Goal: Information Seeking & Learning: Learn about a topic

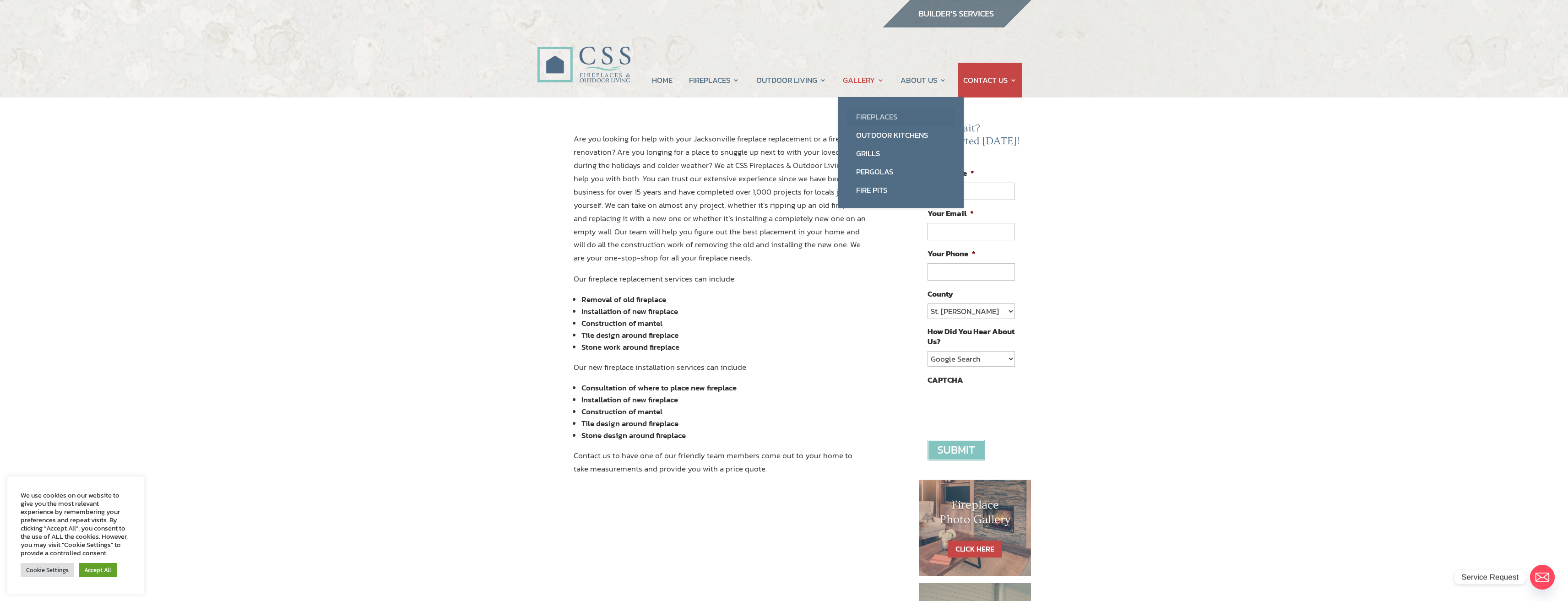
click at [882, 116] on link "Fireplaces" at bounding box center [900, 116] width 107 height 18
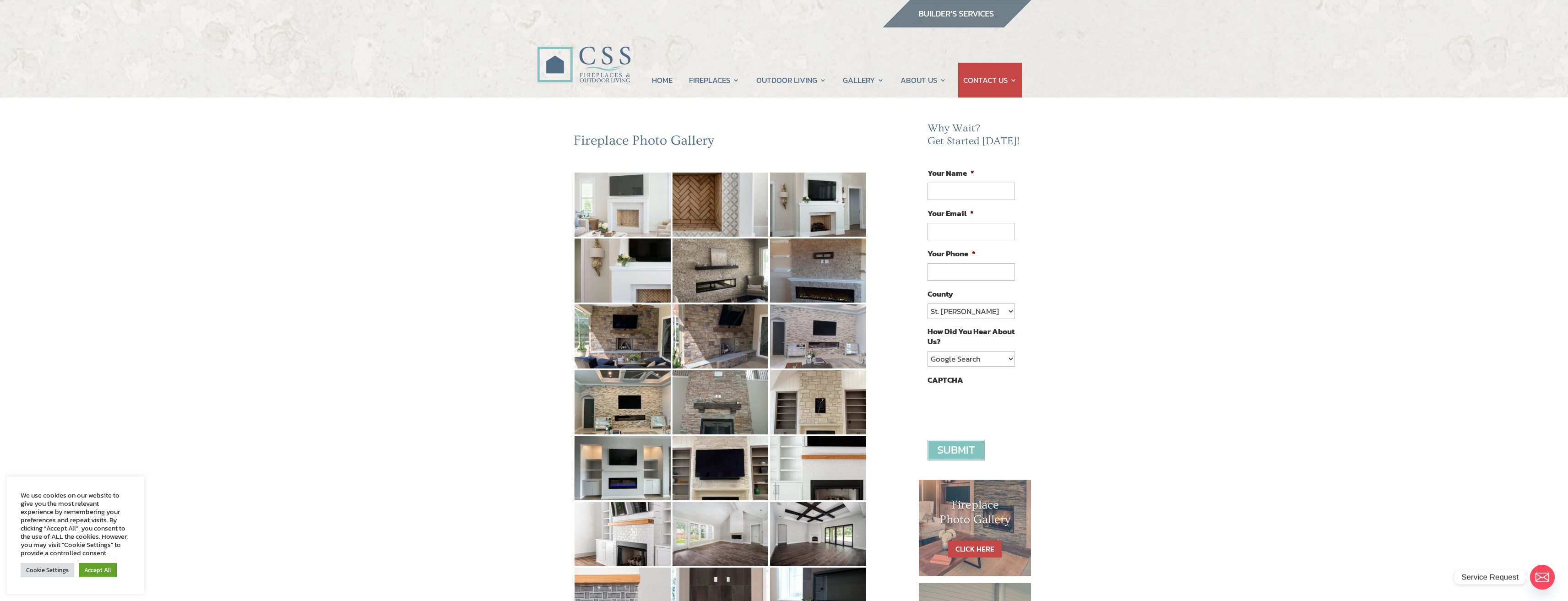
click at [615, 220] on img at bounding box center [622, 204] width 96 height 64
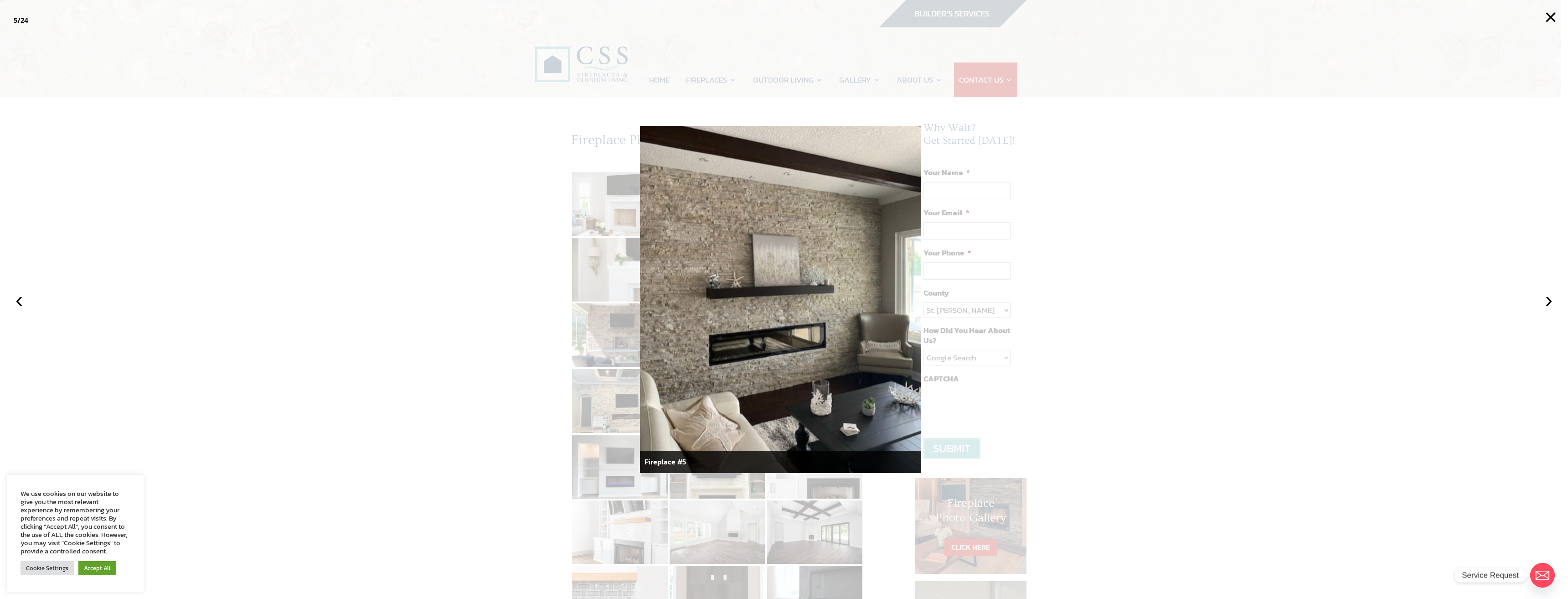
click at [446, 314] on div at bounding box center [784, 299] width 1568 height 599
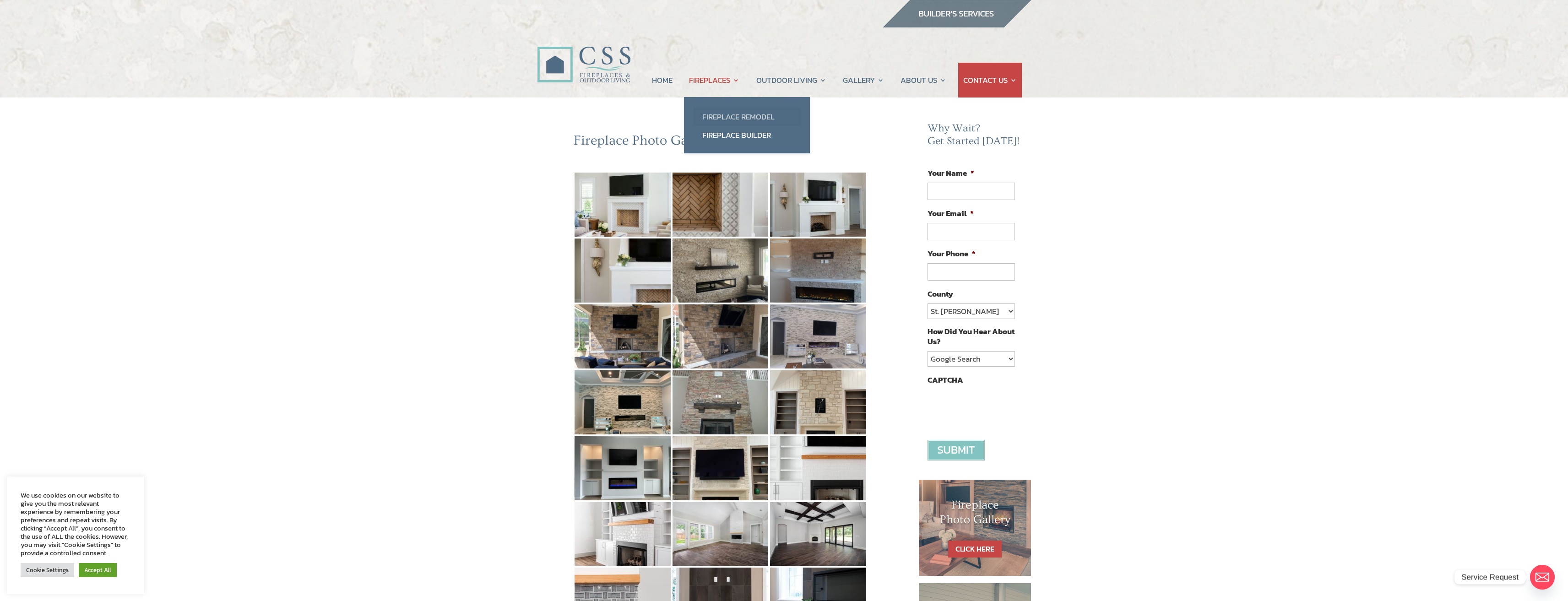
click at [730, 112] on link "Fireplace Remodel" at bounding box center [746, 116] width 107 height 18
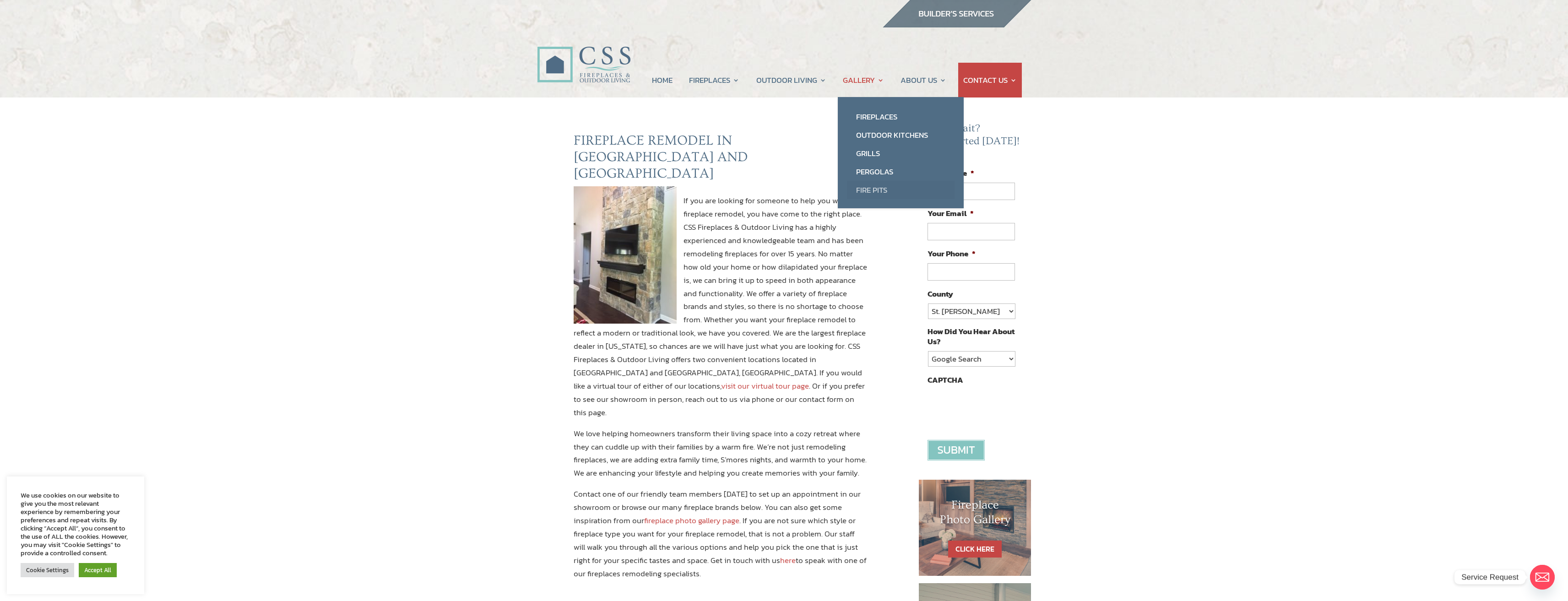
click at [875, 187] on link "Fire Pits" at bounding box center [900, 190] width 107 height 18
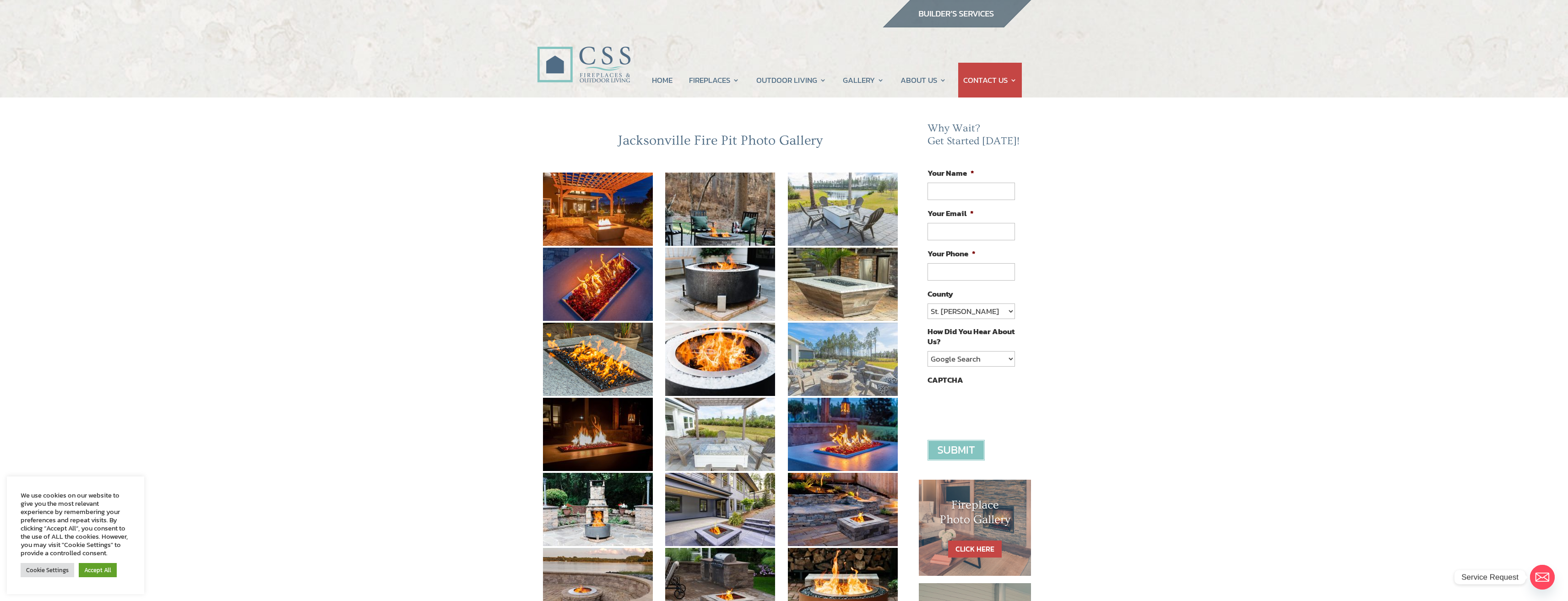
click at [838, 346] on img at bounding box center [843, 359] width 110 height 73
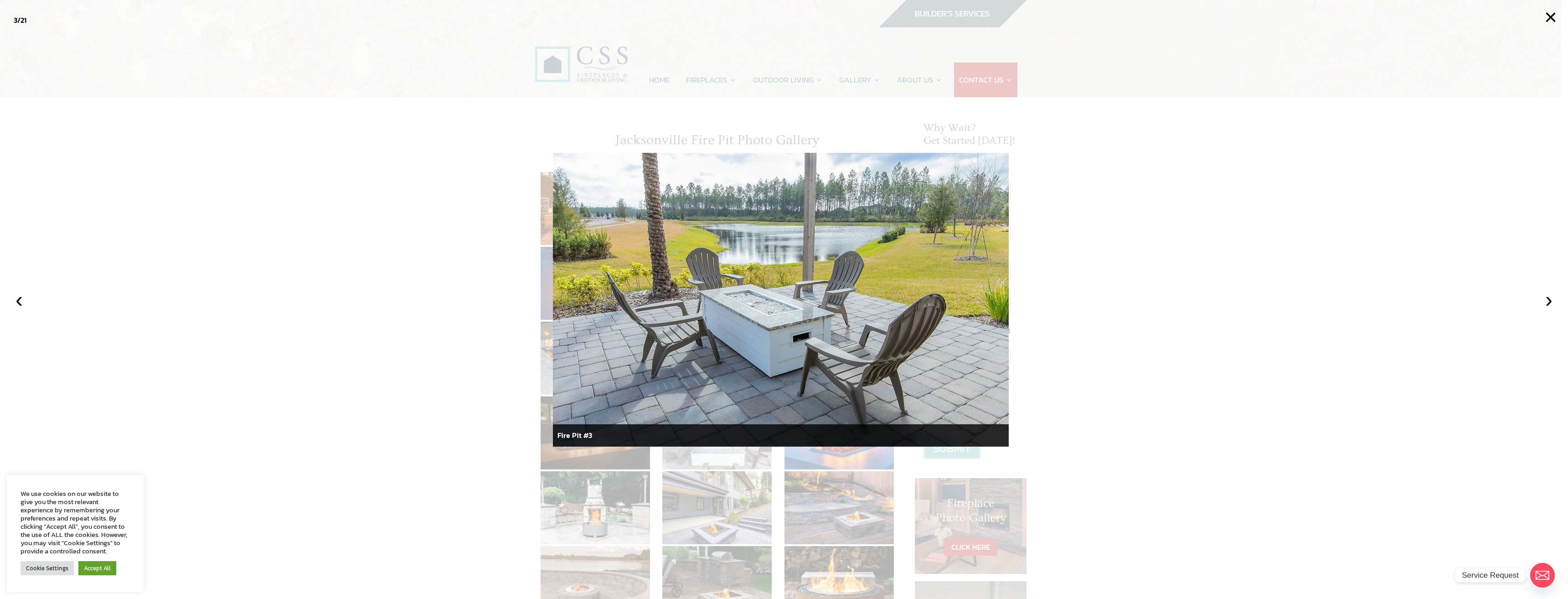
click at [525, 188] on div at bounding box center [784, 299] width 1568 height 599
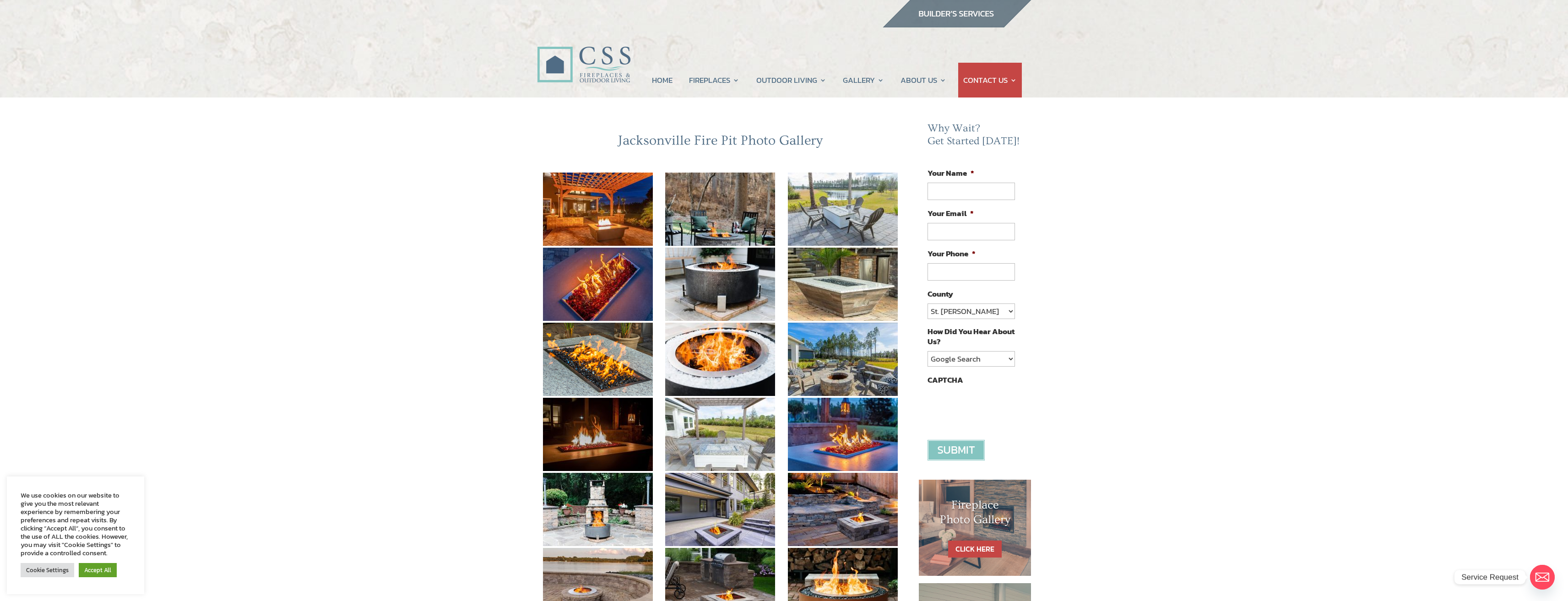
click at [483, 220] on div "Jacksonville Fire Pit Photo Gallery Why Wait? Get Started Today! URL This field…" at bounding box center [784, 464] width 1568 height 734
drag, startPoint x: 617, startPoint y: 141, endPoint x: 843, endPoint y: 143, distance: 226.0
click at [843, 143] on h2 "Jacksonville Fire Pit Photo Gallery" at bounding box center [720, 143] width 367 height 21
drag, startPoint x: 822, startPoint y: 142, endPoint x: 621, endPoint y: 152, distance: 201.2
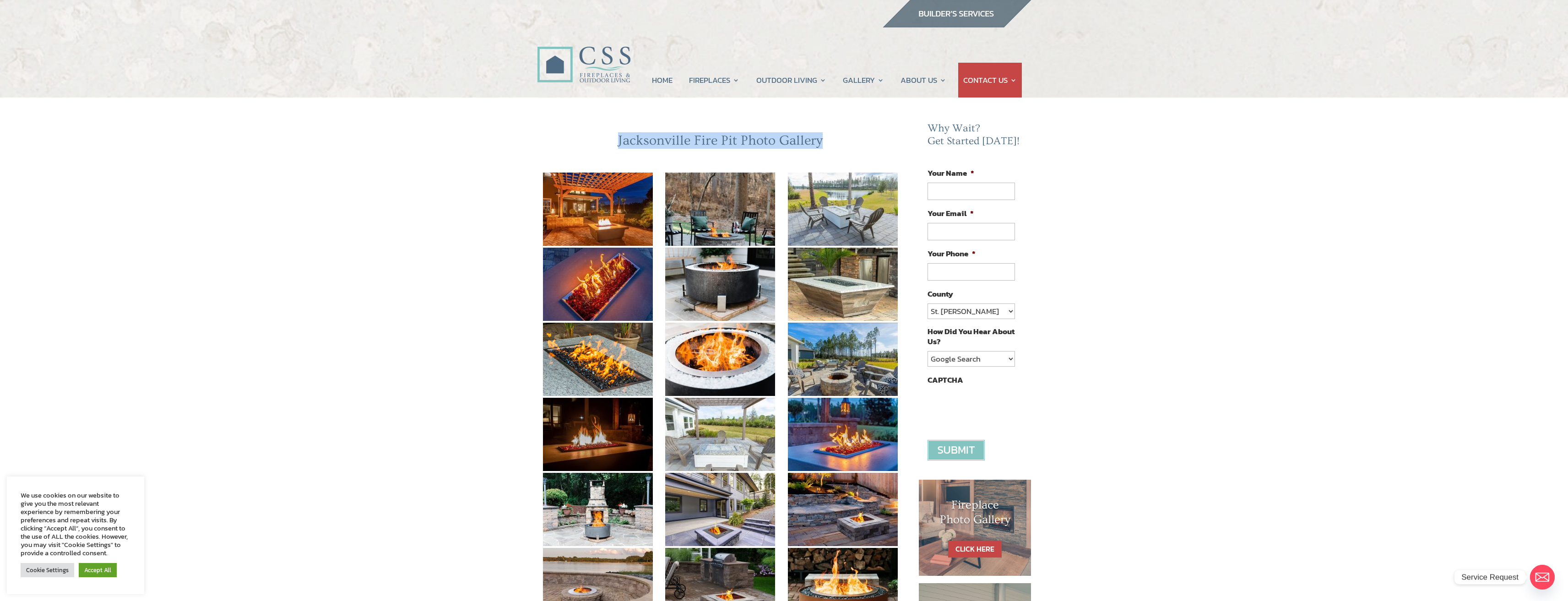
click at [621, 152] on h2 "Jacksonville Fire Pit Photo Gallery" at bounding box center [720, 143] width 367 height 21
click at [619, 145] on h2 "Jacksonville Fire Pit Photo Gallery" at bounding box center [720, 143] width 367 height 21
